Goal: Task Accomplishment & Management: Manage account settings

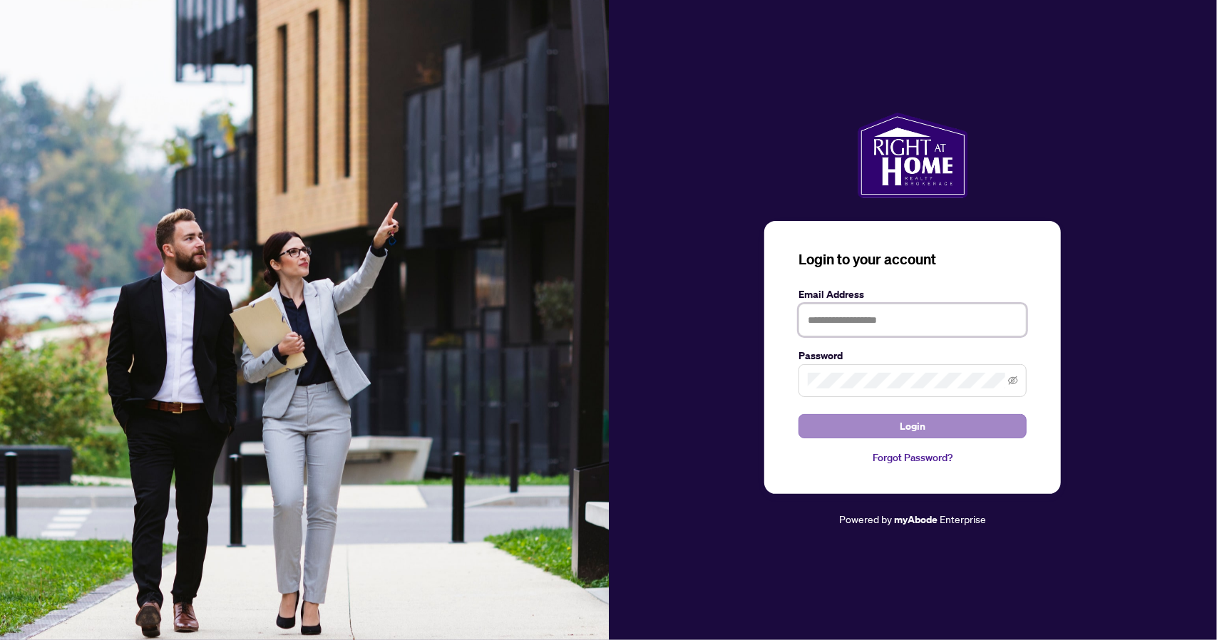
type input "**********"
click at [898, 430] on button "Login" at bounding box center [912, 426] width 228 height 24
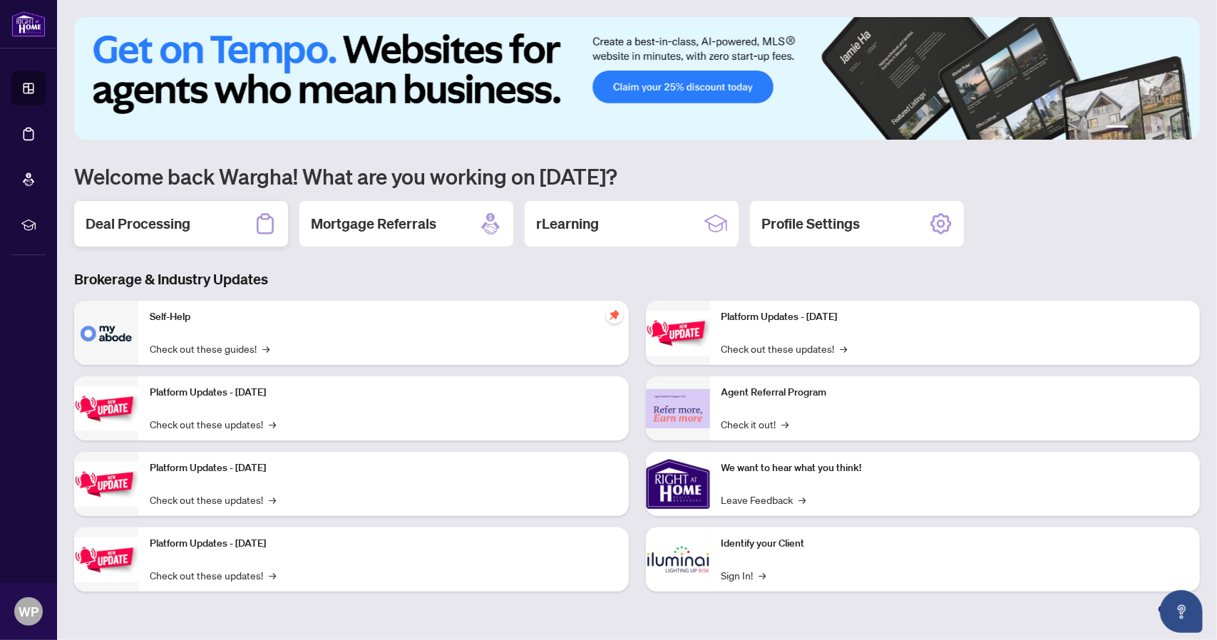
click at [193, 227] on div "Deal Processing" at bounding box center [181, 224] width 214 height 46
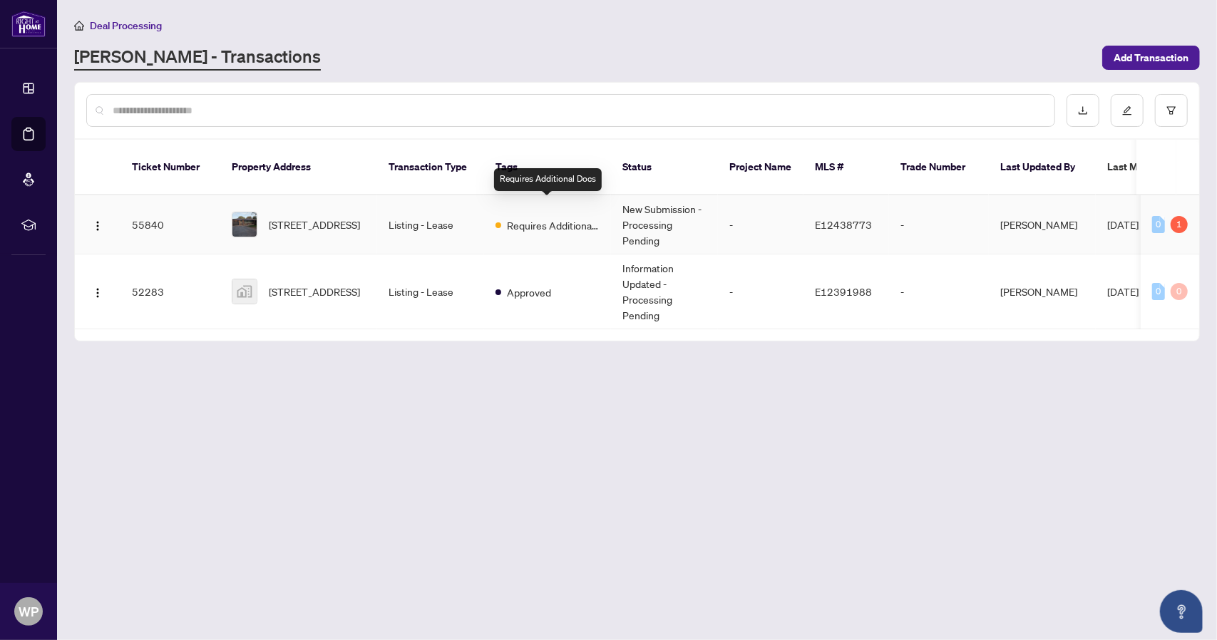
click at [563, 217] on span "Requires Additional Docs" at bounding box center [553, 225] width 93 height 16
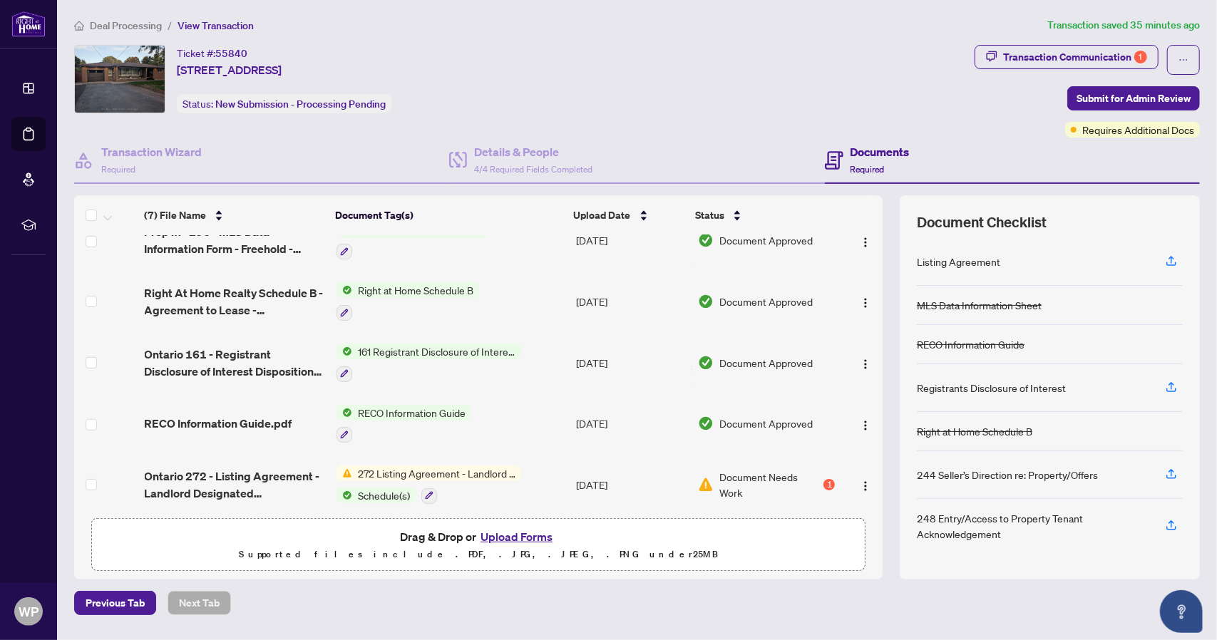
scroll to position [153, 0]
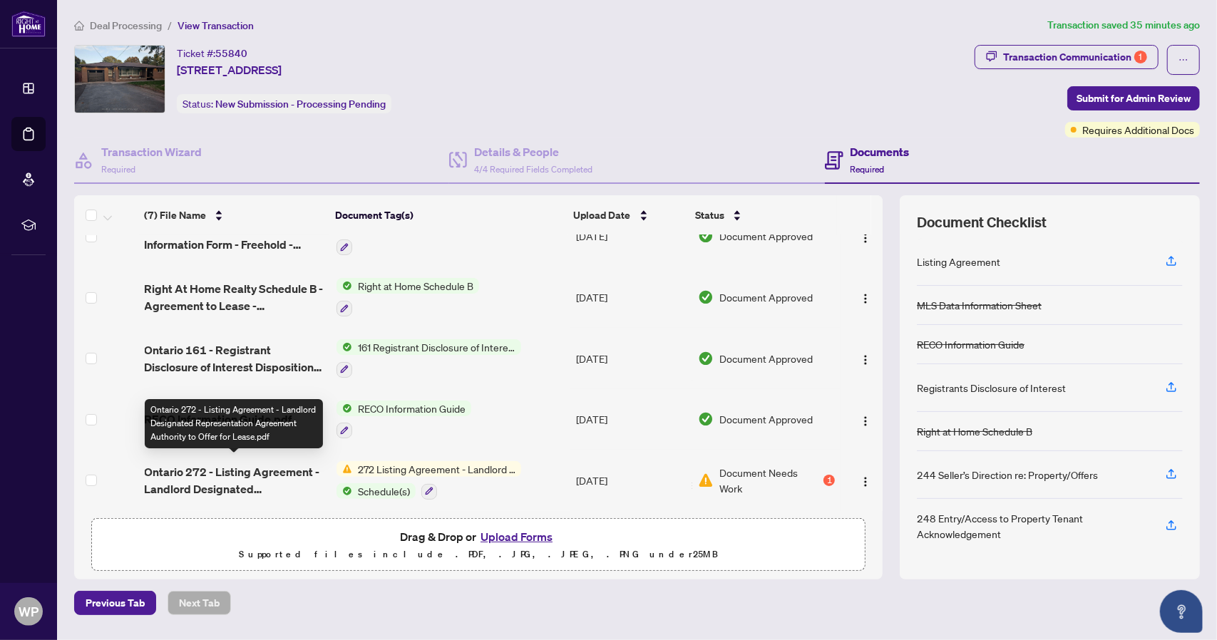
click at [264, 465] on span "Ontario 272 - Listing Agreement - Landlord Designated Representation Agreement …" at bounding box center [235, 480] width 180 height 34
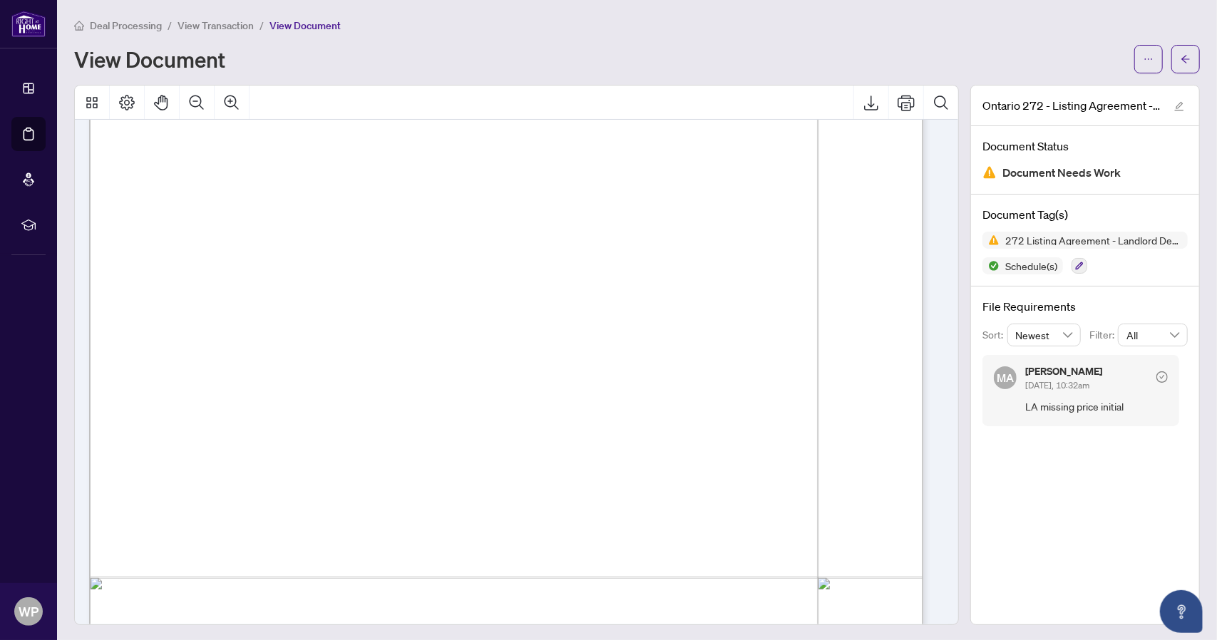
scroll to position [4684, 0]
click at [1053, 404] on span "LA missing price initial" at bounding box center [1096, 406] width 143 height 16
drag, startPoint x: 1021, startPoint y: 404, endPoint x: 1115, endPoint y: 408, distance: 94.2
click at [1115, 408] on span "LA missing price initial" at bounding box center [1096, 406] width 143 height 16
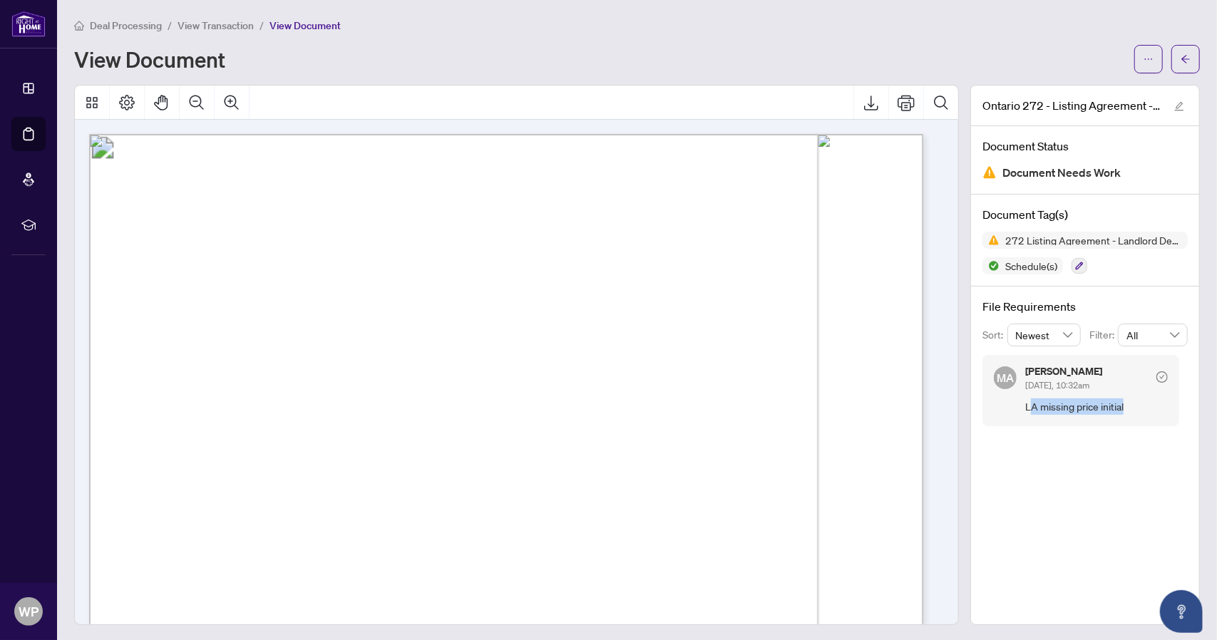
drag, startPoint x: 1025, startPoint y: 371, endPoint x: 1080, endPoint y: 373, distance: 54.9
click at [1080, 373] on div "[PERSON_NAME] [DATE], 10:32am" at bounding box center [1063, 379] width 77 height 26
drag, startPoint x: 1023, startPoint y: 406, endPoint x: 1104, endPoint y: 410, distance: 80.6
click at [1104, 410] on span "LA missing price initial" at bounding box center [1096, 406] width 143 height 16
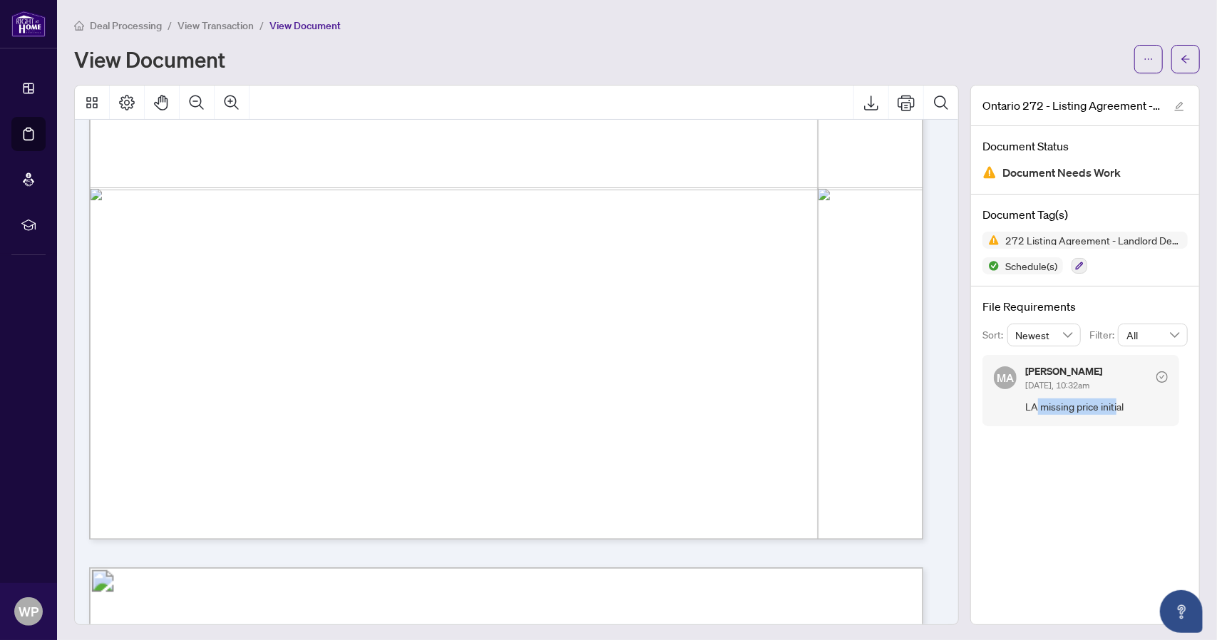
scroll to position [1782, 0]
click at [1056, 498] on div "Ontario 272 - Listing Agreement - Landlord Designated Representation Agreement …" at bounding box center [1084, 355] width 229 height 540
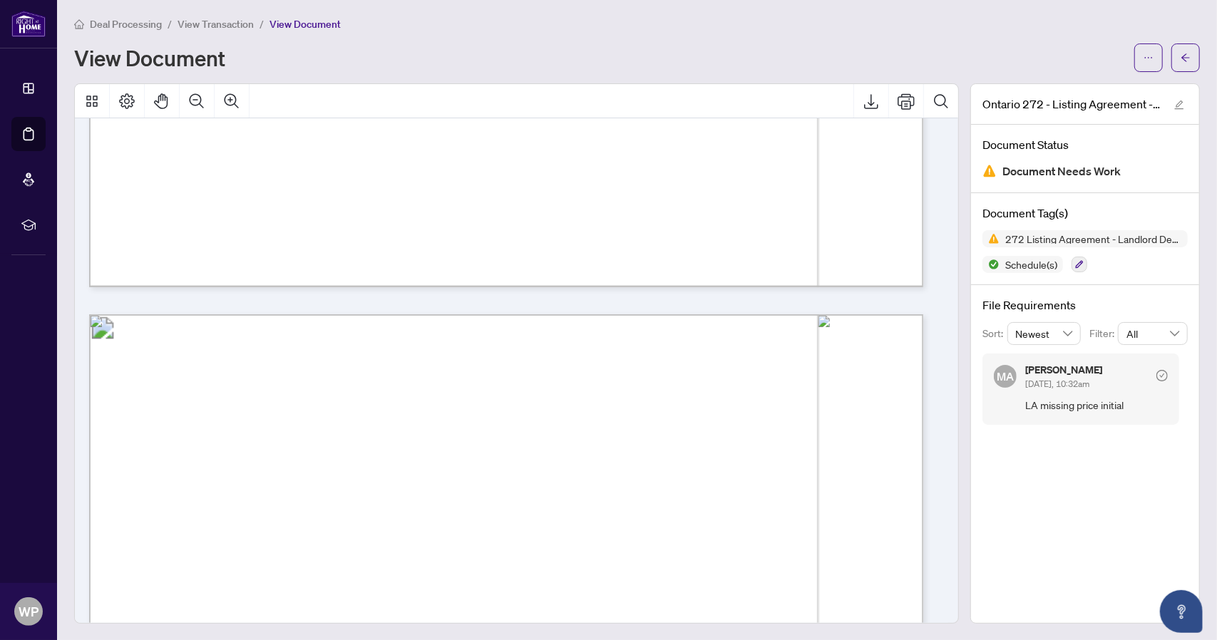
scroll to position [927, 0]
click at [1174, 103] on icon "edit" at bounding box center [1179, 105] width 10 height 10
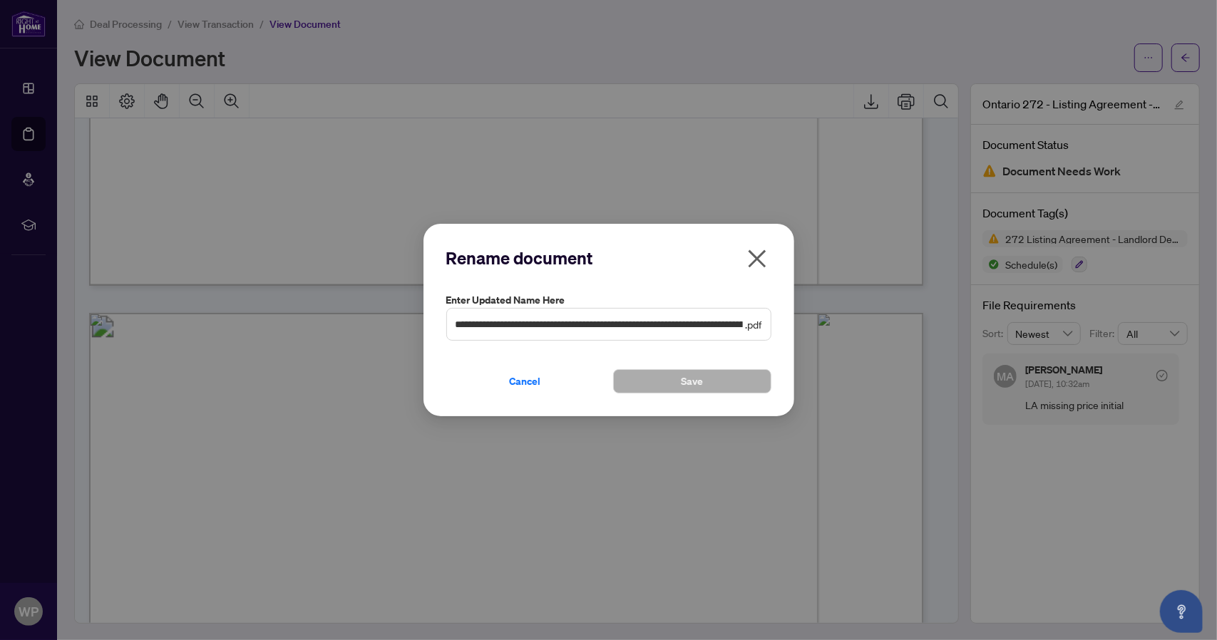
click at [763, 256] on icon "close" at bounding box center [756, 258] width 23 height 23
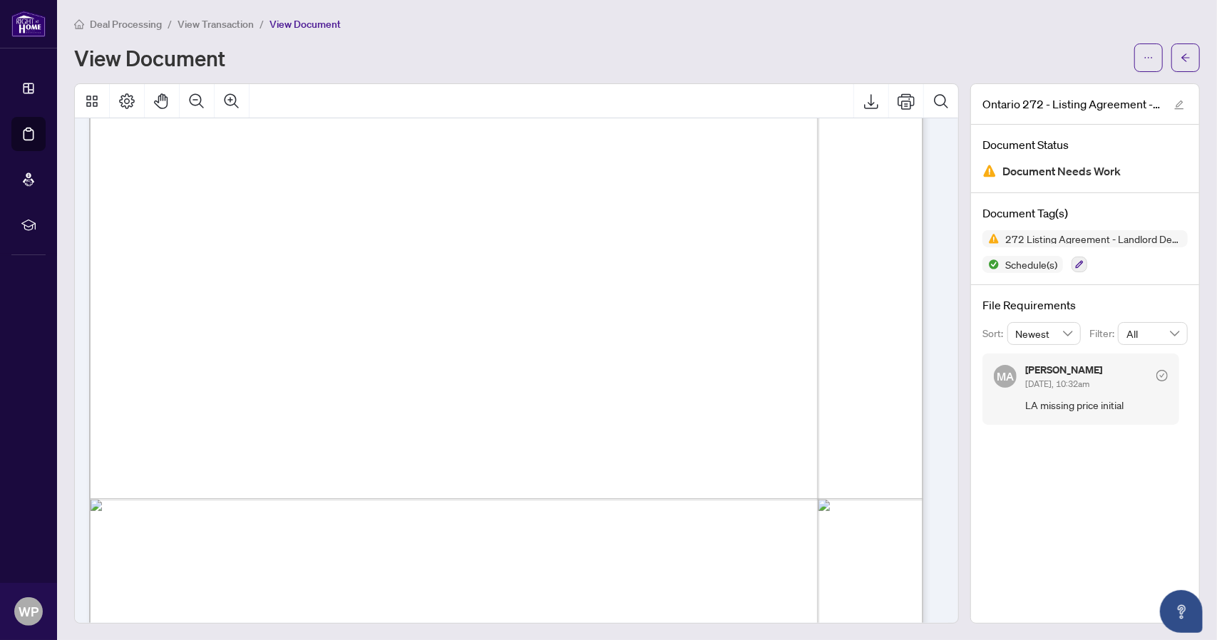
scroll to position [0, 0]
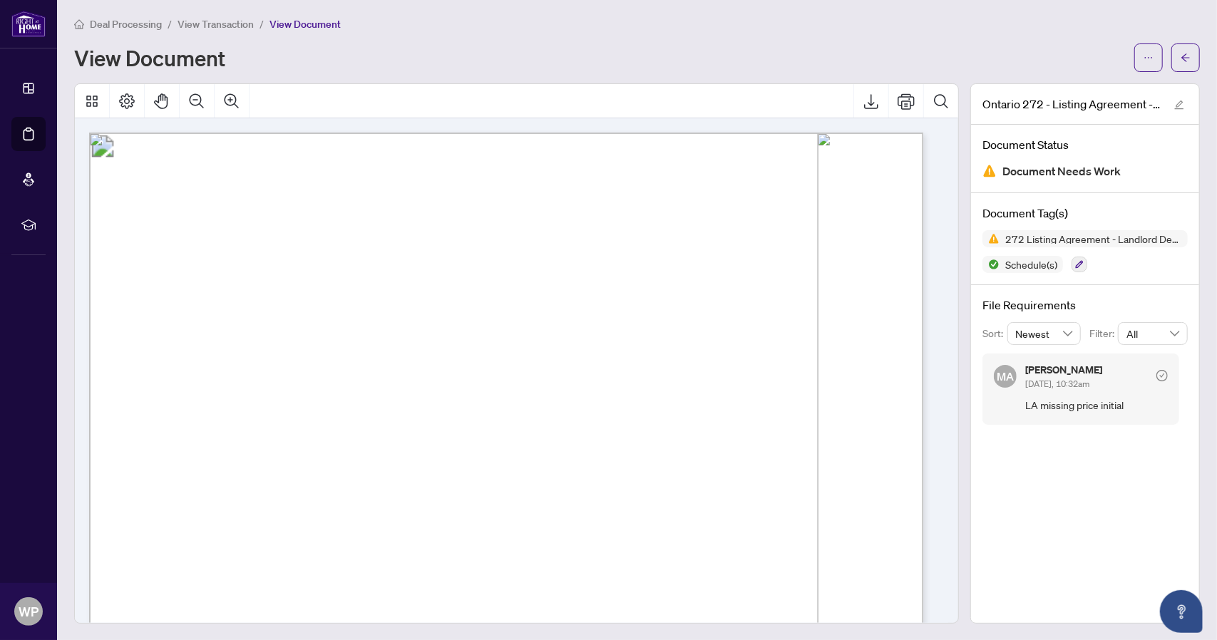
click at [125, 63] on h1 "View Document" at bounding box center [149, 57] width 151 height 23
click at [195, 23] on span "View Transaction" at bounding box center [215, 24] width 76 height 13
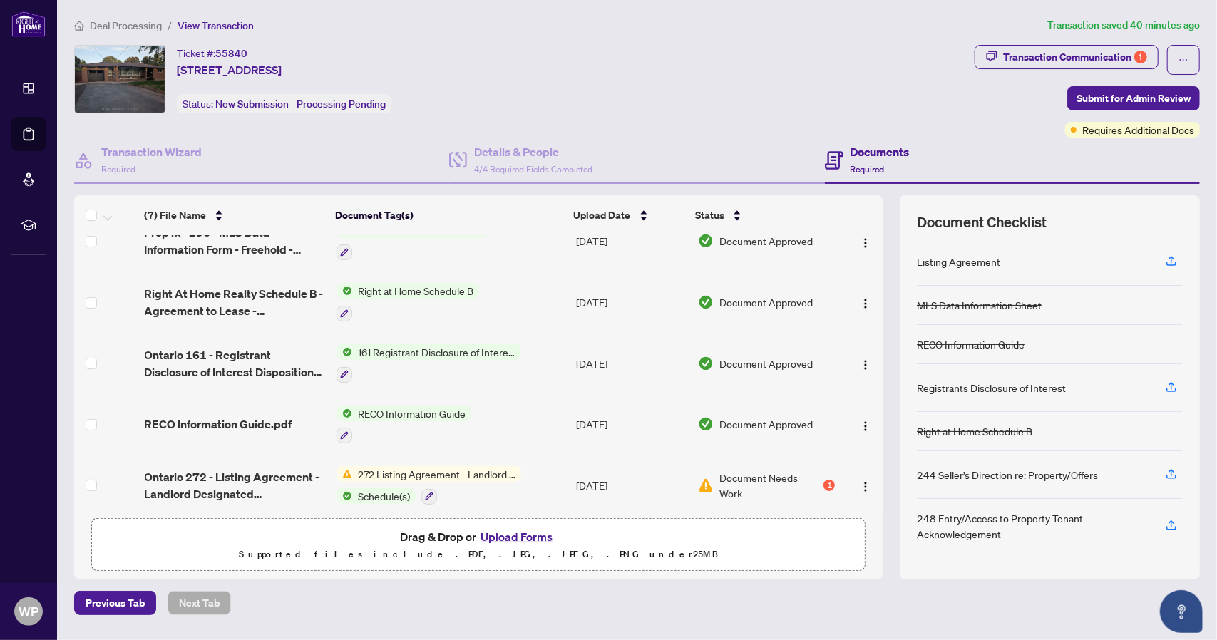
scroll to position [153, 0]
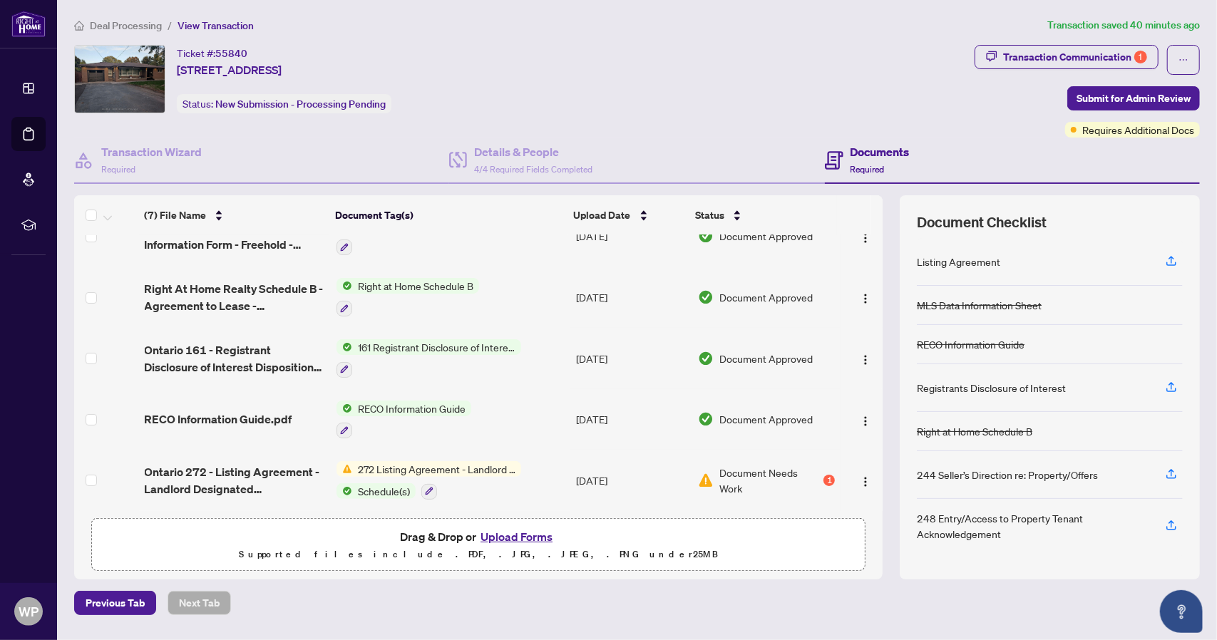
click at [405, 464] on span "272 Listing Agreement - Landlord Designated Representation Agreement Authority …" at bounding box center [436, 469] width 169 height 16
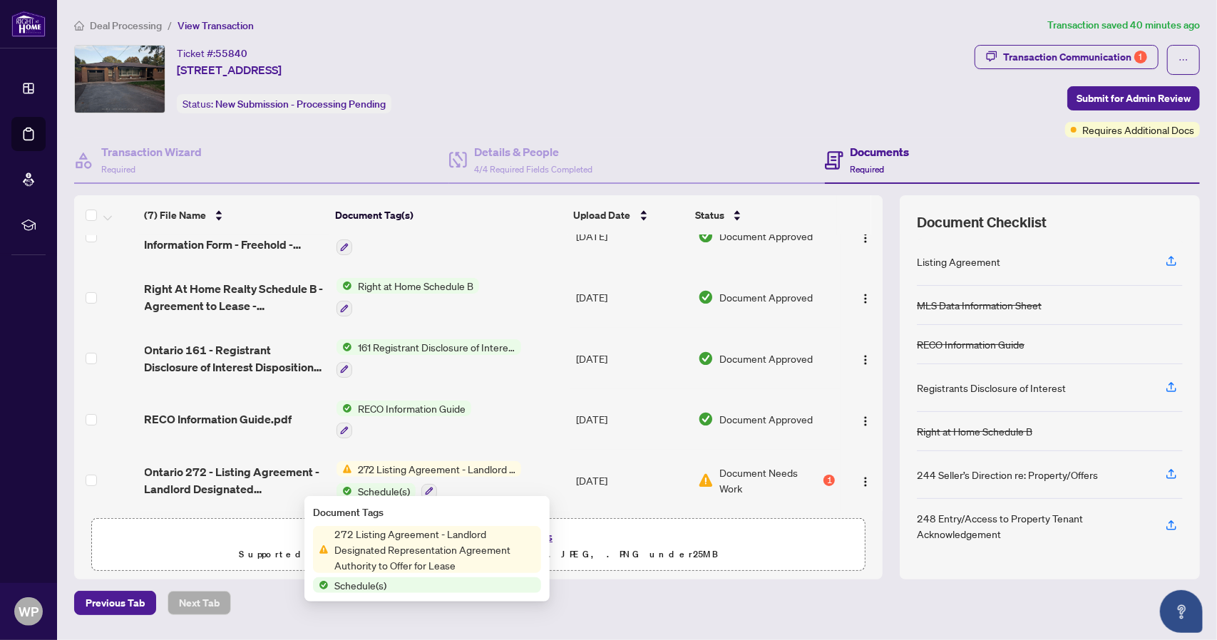
click at [393, 587] on span "Schedule(s)" at bounding box center [427, 585] width 228 height 16
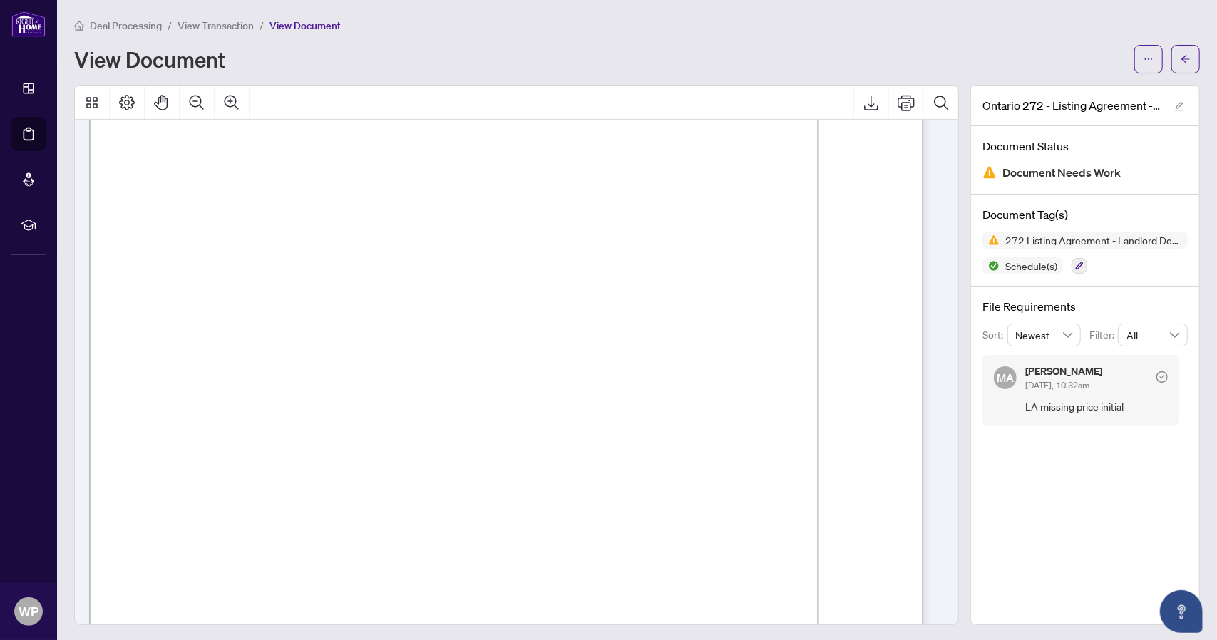
scroll to position [143, 0]
